Goal: Feedback & Contribution: Submit feedback/report problem

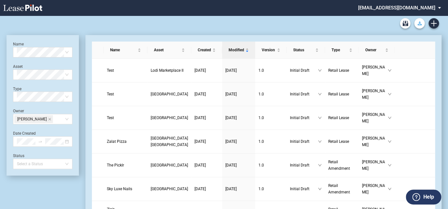
click at [416, 26] on button "Download Blank Form" at bounding box center [419, 23] width 10 height 10
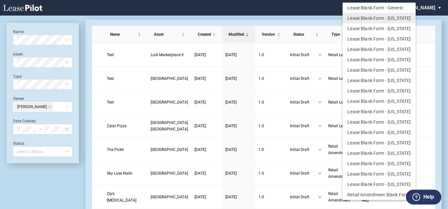
click at [295, 13] on md-backdrop at bounding box center [224, 112] width 448 height 224
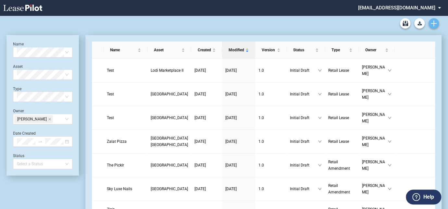
click at [435, 23] on use "Create new document" at bounding box center [434, 23] width 6 height 6
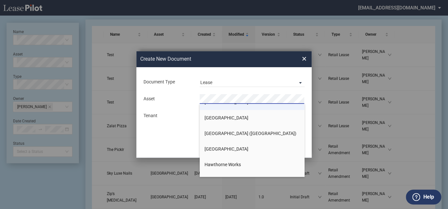
scroll to position [266, 0]
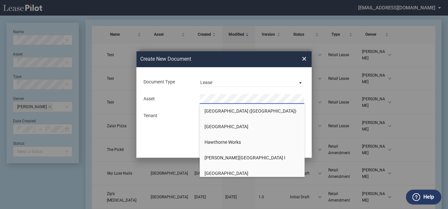
click at [303, 63] on span "×" at bounding box center [304, 59] width 5 height 10
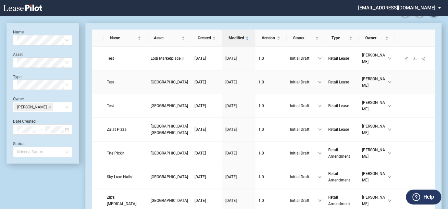
scroll to position [0, 0]
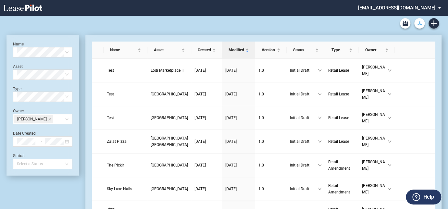
click at [418, 22] on icon "Download Blank Form" at bounding box center [419, 23] width 4 height 4
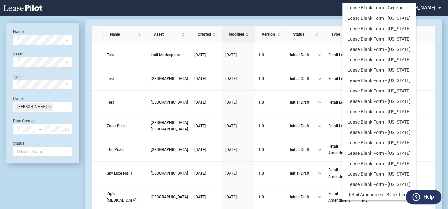
click at [290, 12] on md-backdrop at bounding box center [224, 112] width 448 height 224
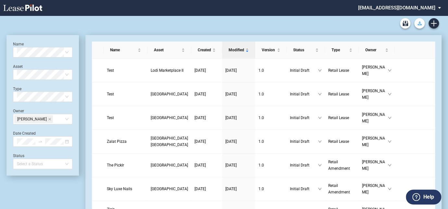
click at [418, 23] on icon "Download Blank Form" at bounding box center [419, 23] width 4 height 4
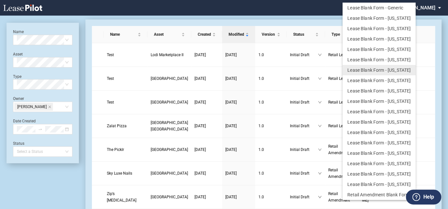
click at [314, 11] on md-backdrop at bounding box center [224, 112] width 448 height 224
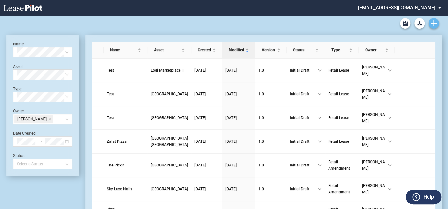
click at [437, 22] on link "Create new document" at bounding box center [433, 23] width 10 height 10
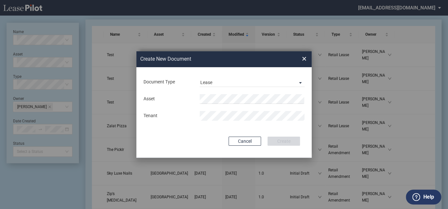
click at [303, 59] on span "×" at bounding box center [304, 59] width 5 height 10
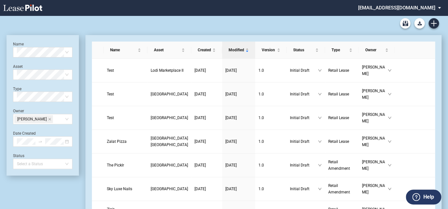
scroll to position [16, 0]
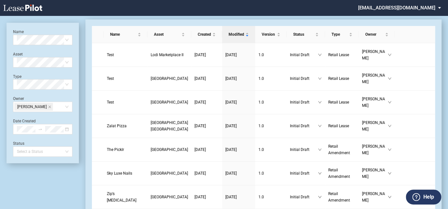
click at [425, 197] on label "Help" at bounding box center [428, 197] width 11 height 8
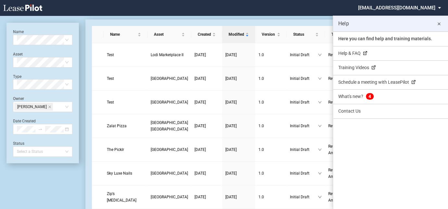
click at [439, 24] on md-icon "close" at bounding box center [439, 24] width 8 height 8
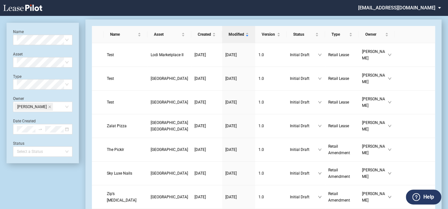
click at [425, 198] on label "Help" at bounding box center [428, 197] width 11 height 8
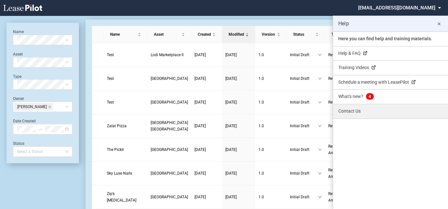
click at [353, 111] on link "Contact Us" at bounding box center [390, 111] width 115 height 14
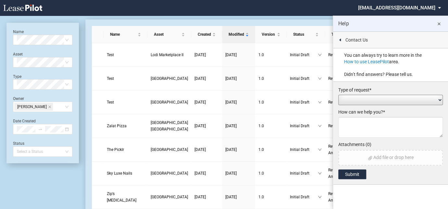
click at [358, 102] on select "Add / Change Asset Feature Request Formatting Issue Language Revisions Add New …" at bounding box center [390, 100] width 105 height 10
select select "asset_change"
click at [338, 95] on select "Add / Change Asset Feature Request Formatting Issue Language Revisions Add New …" at bounding box center [390, 100] width 105 height 10
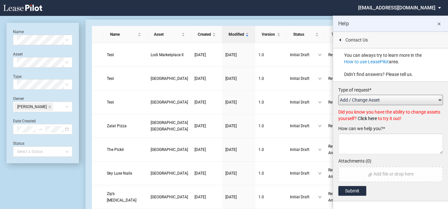
click at [377, 140] on textarea at bounding box center [390, 143] width 105 height 21
click at [386, 137] on textarea at bounding box center [390, 143] width 105 height 21
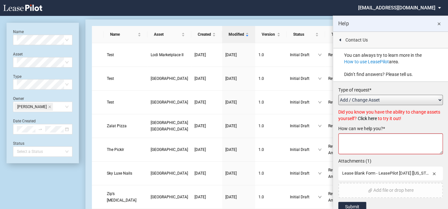
click at [374, 144] on textarea at bounding box center [390, 143] width 105 height 21
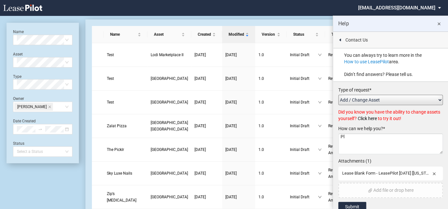
type textarea "P"
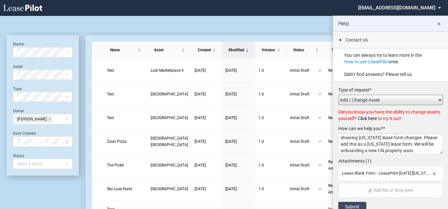
scroll to position [11, 0]
type textarea "Attached is a redline of the generic lease form showing Connecticut lease form …"
click at [355, 204] on button "Submit" at bounding box center [352, 207] width 28 height 10
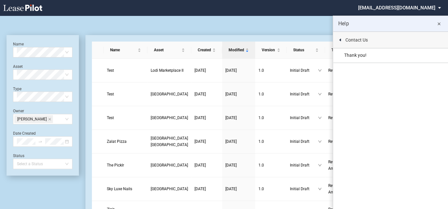
click at [356, 41] on label "Contact Us" at bounding box center [356, 40] width 22 height 6
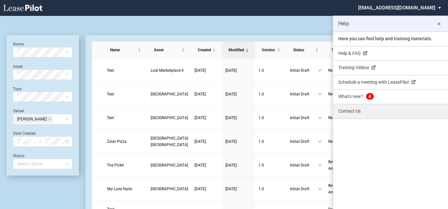
click at [357, 107] on link "Contact Us" at bounding box center [390, 111] width 115 height 14
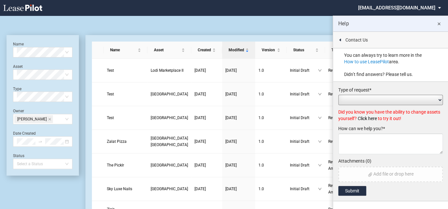
scroll to position [0, 0]
click at [367, 96] on select "Add / Change Asset Feature Request Formatting Issue Language Revisions Add New …" at bounding box center [390, 100] width 105 height 10
select select "asset_change"
click at [338, 95] on select "Add / Change Asset Feature Request Formatting Issue Language Revisions Add New …" at bounding box center [390, 100] width 105 height 10
click at [369, 142] on textarea at bounding box center [390, 143] width 105 height 21
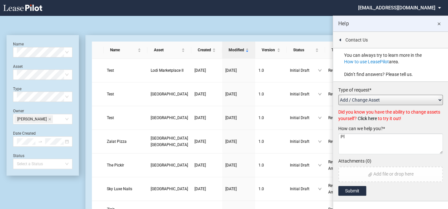
type textarea "P"
click at [440, 24] on md-icon "close" at bounding box center [439, 24] width 8 height 8
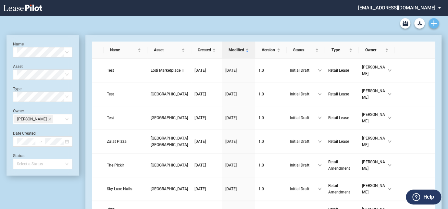
click at [433, 24] on icon "Create new document" at bounding box center [434, 23] width 6 height 6
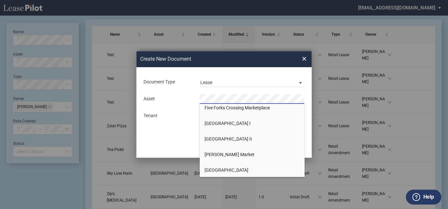
scroll to position [206, 0]
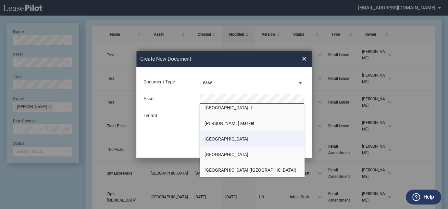
click at [220, 140] on span "[GEOGRAPHIC_DATA]" at bounding box center [226, 138] width 44 height 5
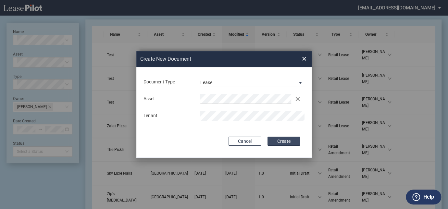
click at [283, 142] on button "Create" at bounding box center [283, 141] width 32 height 9
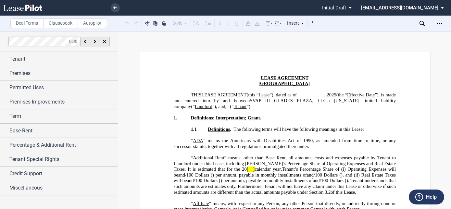
scroll to position [29, 0]
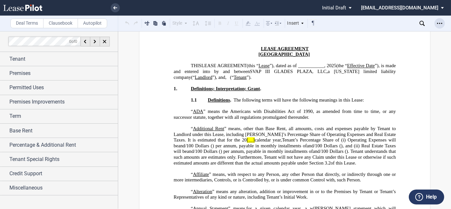
click at [441, 21] on icon "Open Lease options menu" at bounding box center [439, 23] width 5 height 5
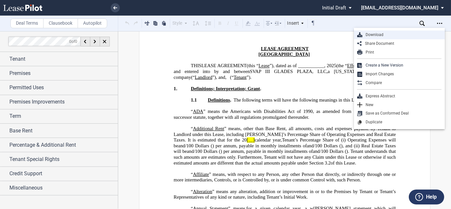
click at [394, 35] on div "Download" at bounding box center [401, 35] width 79 height 6
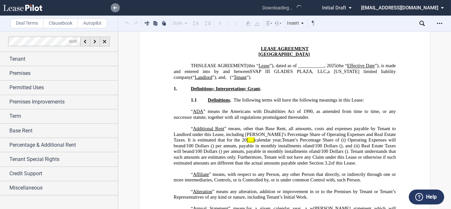
click at [111, 8] on link at bounding box center [115, 7] width 9 height 9
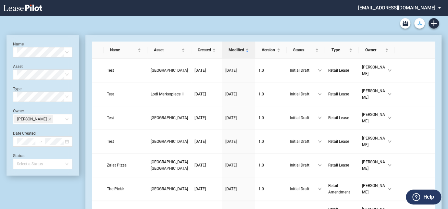
click at [419, 24] on icon "Download Blank Form" at bounding box center [419, 23] width 4 height 4
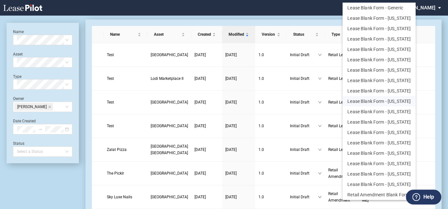
click at [371, 104] on button "Lease Blank Form - Florida" at bounding box center [378, 101] width 73 height 10
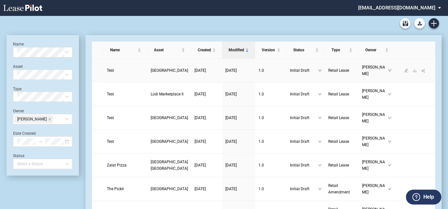
click at [157, 68] on span "[GEOGRAPHIC_DATA]" at bounding box center [169, 70] width 37 height 5
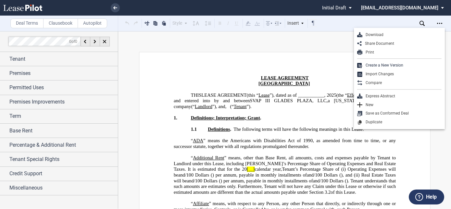
click at [380, 34] on div "Download" at bounding box center [401, 35] width 79 height 6
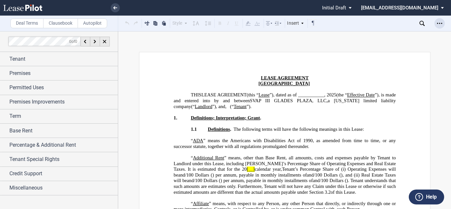
click at [438, 22] on icon "Open Lease options menu" at bounding box center [439, 23] width 5 height 5
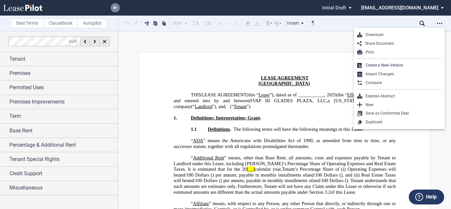
click at [117, 9] on icon at bounding box center [115, 7] width 4 height 3
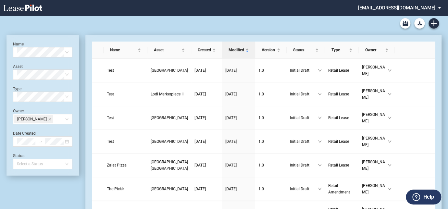
drag, startPoint x: 427, startPoint y: 196, endPoint x: 430, endPoint y: 126, distance: 70.2
click at [427, 196] on label "Help" at bounding box center [428, 197] width 11 height 8
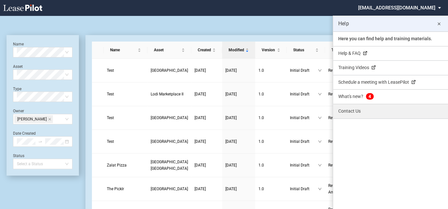
click at [346, 112] on link "Contact Us" at bounding box center [390, 111] width 115 height 14
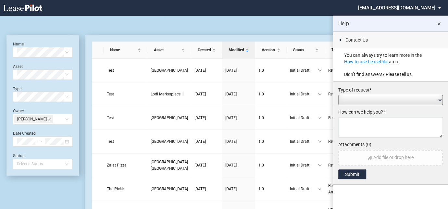
click at [365, 98] on select "Add / Change Asset Feature Request Formatting Issue Language Revisions Add New …" at bounding box center [390, 100] width 105 height 10
select select "asset_change"
click at [338, 95] on select "Add / Change Asset Feature Request Formatting Issue Language Revisions Add New …" at bounding box center [390, 100] width 105 height 10
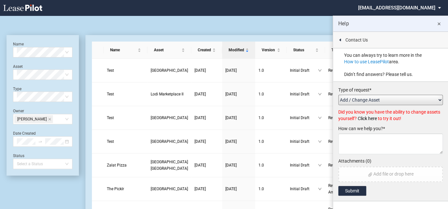
click at [366, 143] on textarea at bounding box center [390, 143] width 105 height 21
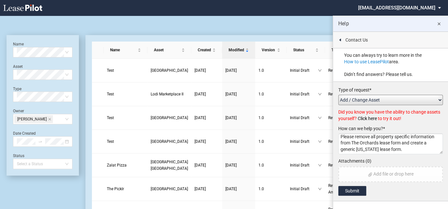
click at [411, 143] on textarea "Please remove all property specific information from The Orchards lease form an…" at bounding box center [390, 143] width 105 height 21
click at [390, 135] on textarea "Please remove all property specific information from The Orchards lease form an…" at bounding box center [390, 143] width 105 height 21
drag, startPoint x: 407, startPoint y: 142, endPoint x: 411, endPoint y: 142, distance: 3.9
click at [407, 142] on textarea "Please remove all property specific information from The Orchards lease form an…" at bounding box center [390, 143] width 105 height 21
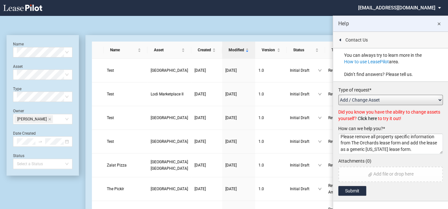
click at [413, 147] on textarea "Please remove all property specific information from The Orchards lease form an…" at bounding box center [390, 143] width 105 height 21
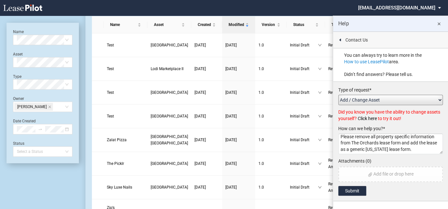
scroll to position [59, 0]
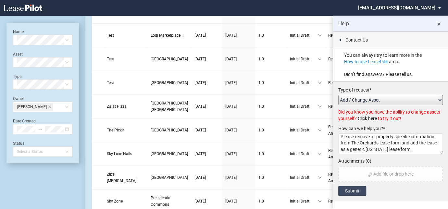
type textarea "Please remove all property specific information from The Orchards lease form an…"
drag, startPoint x: 356, startPoint y: 187, endPoint x: 356, endPoint y: 183, distance: 4.6
click at [356, 188] on button "Submit" at bounding box center [352, 191] width 28 height 10
